Goal: Check status: Check status

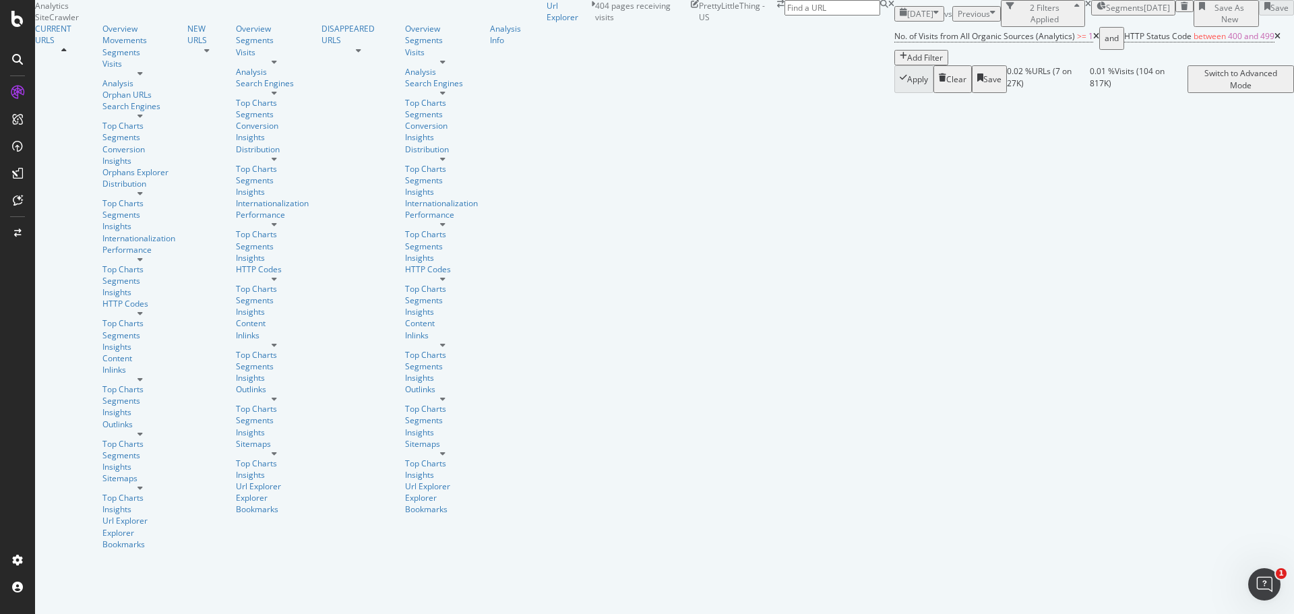
scroll to position [270, 0]
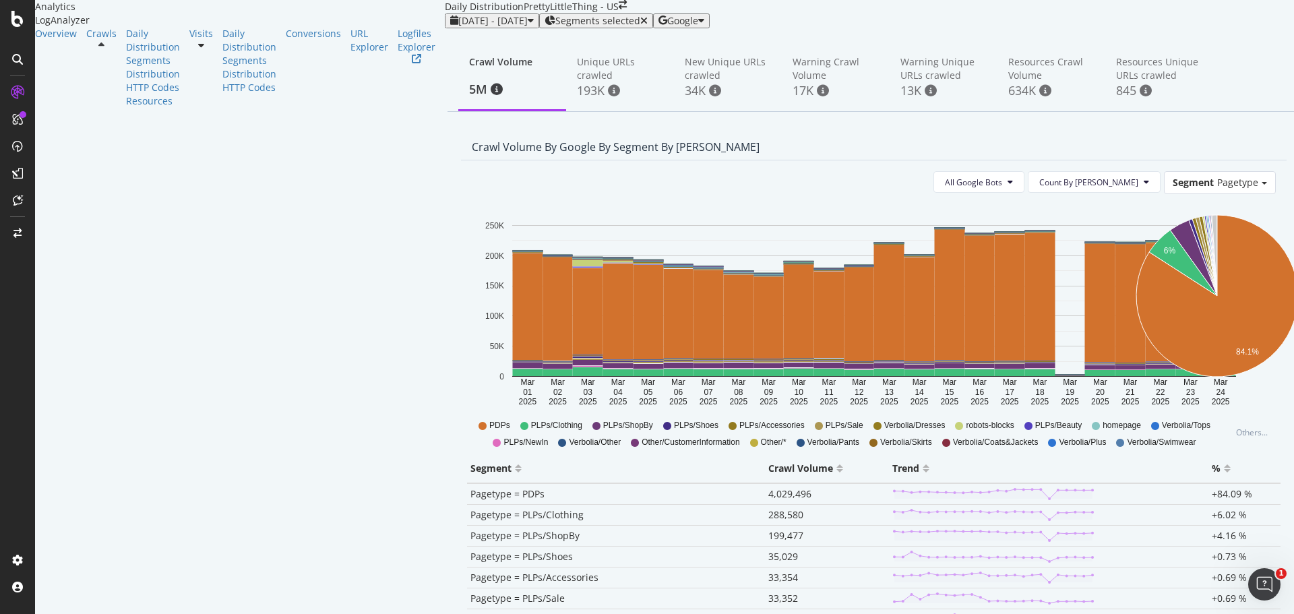
click at [445, 28] on div "[DATE] - [DATE] Segments selected Google" at bounding box center [874, 20] width 858 height 15
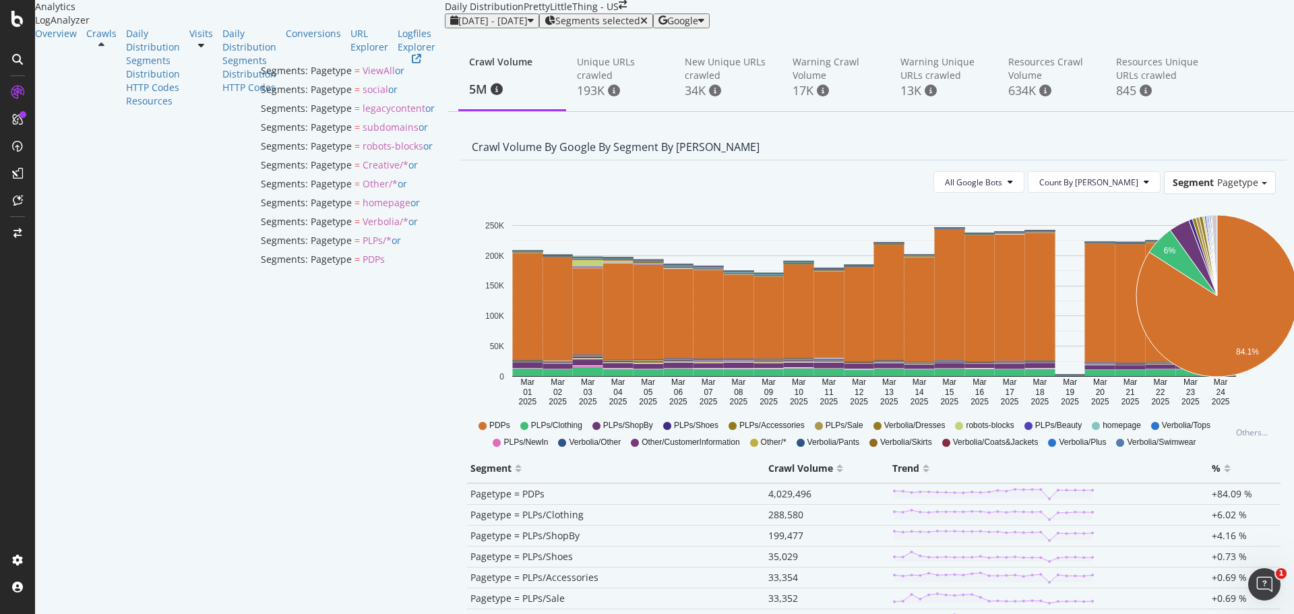
click at [555, 26] on span "Segments selected" at bounding box center [597, 21] width 85 height 11
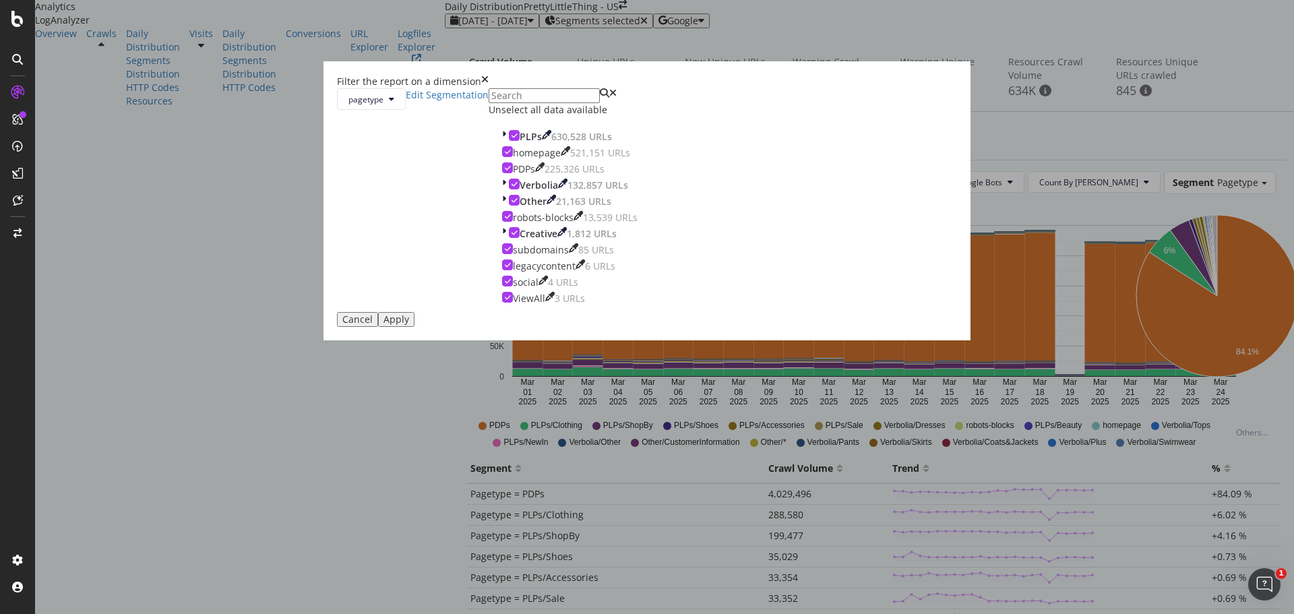
click at [948, 206] on div "Filter the report on a dimension pagetype Edit Segmentation Unselect all data a…" at bounding box center [647, 307] width 1294 height 614
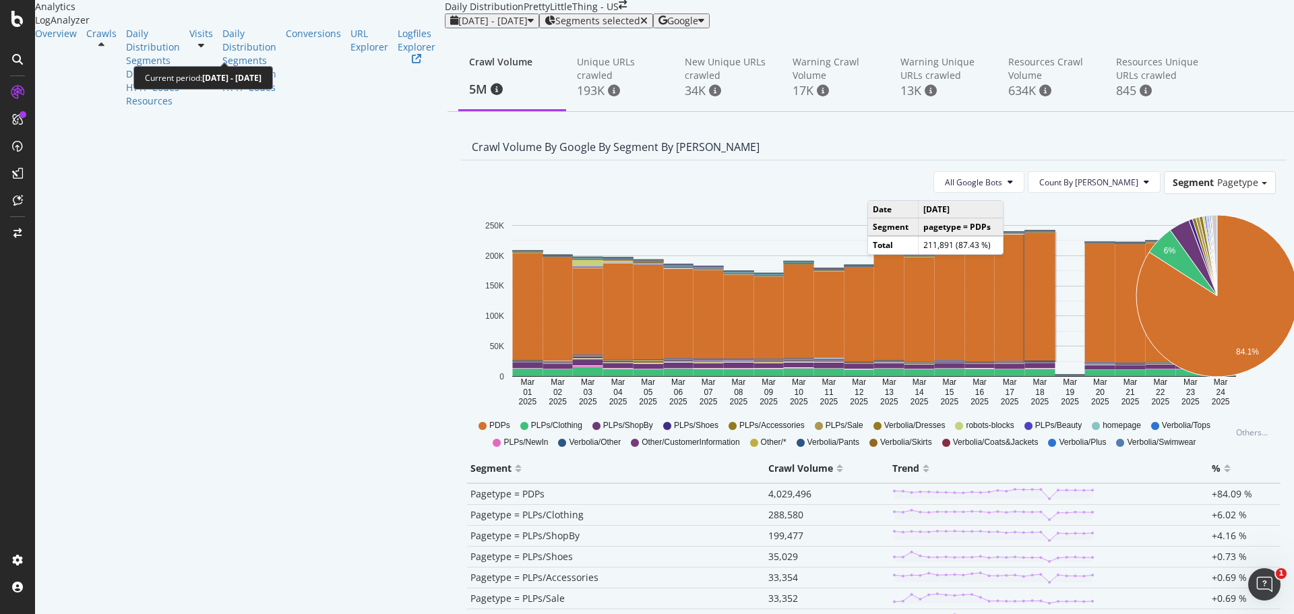
click at [458, 27] on span "[DATE] - [DATE]" at bounding box center [492, 20] width 69 height 13
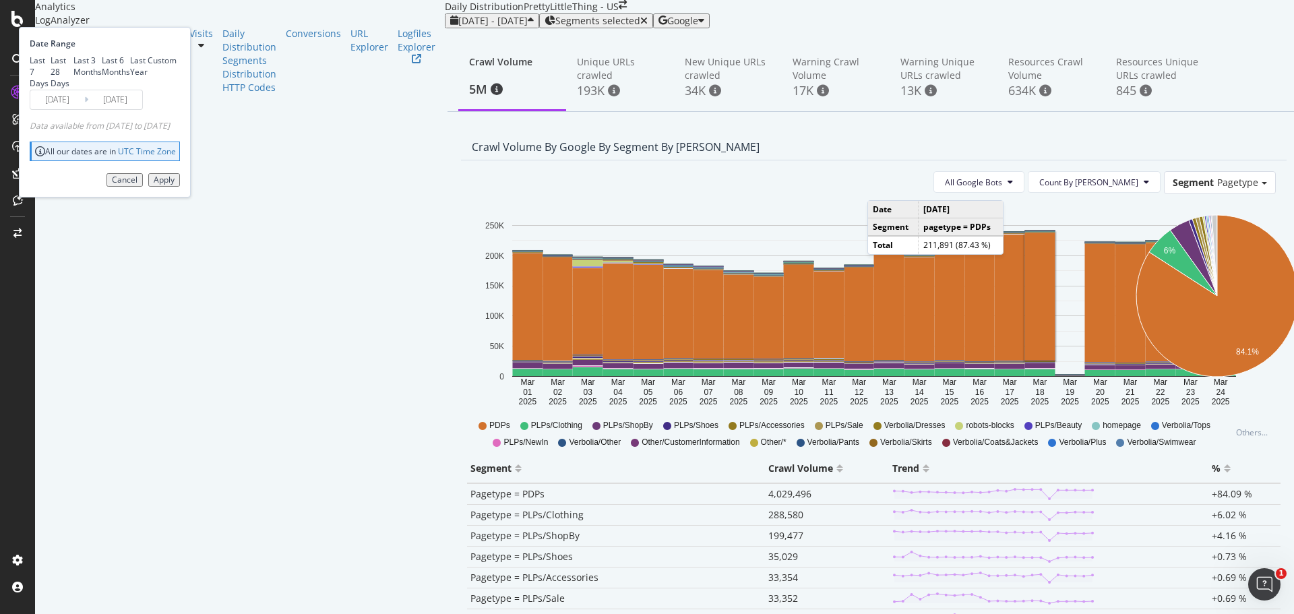
click at [73, 89] on div "Last 28 Days" at bounding box center [62, 72] width 23 height 34
type input "[DATE]"
click at [51, 89] on div "Last 7 Days" at bounding box center [40, 72] width 21 height 34
click at [73, 89] on div "Last 28 Days" at bounding box center [62, 72] width 23 height 34
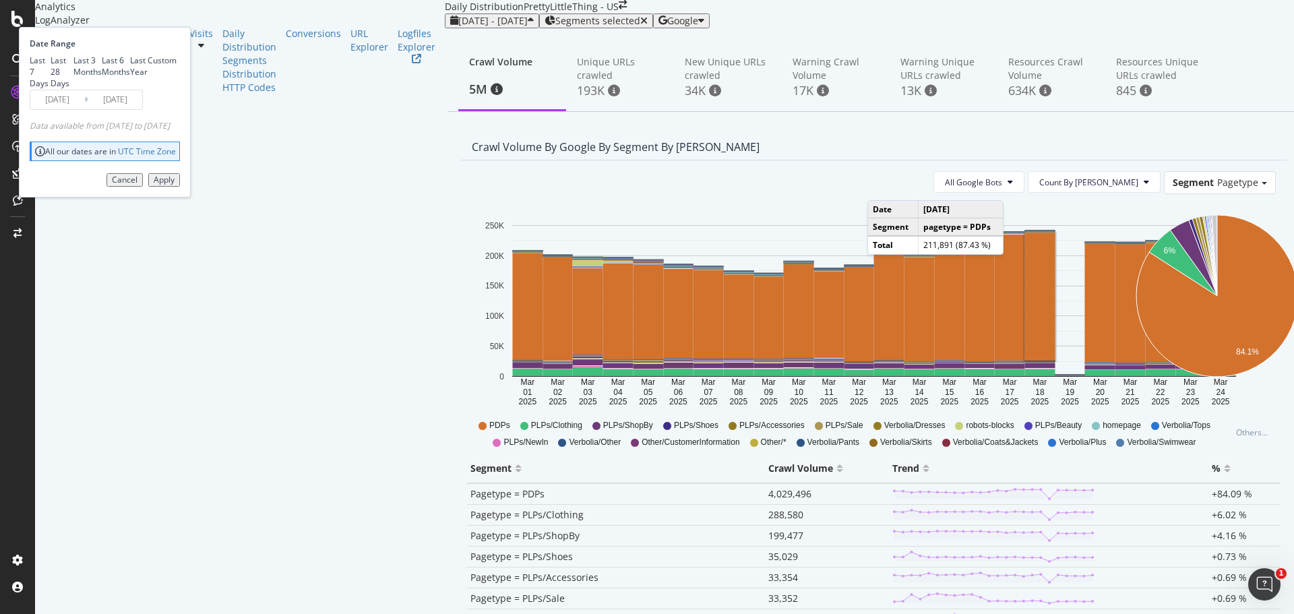
type input "[DATE]"
click at [180, 187] on button "Apply" at bounding box center [164, 179] width 32 height 13
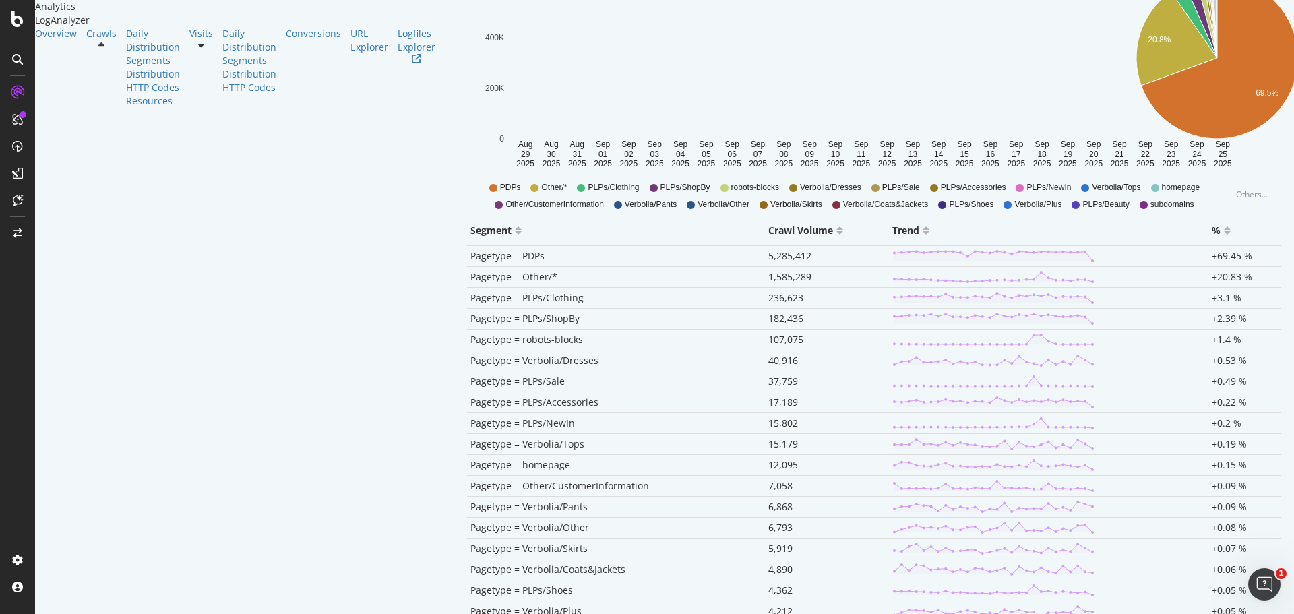
scroll to position [214, 0]
